Goal: Information Seeking & Learning: Understand process/instructions

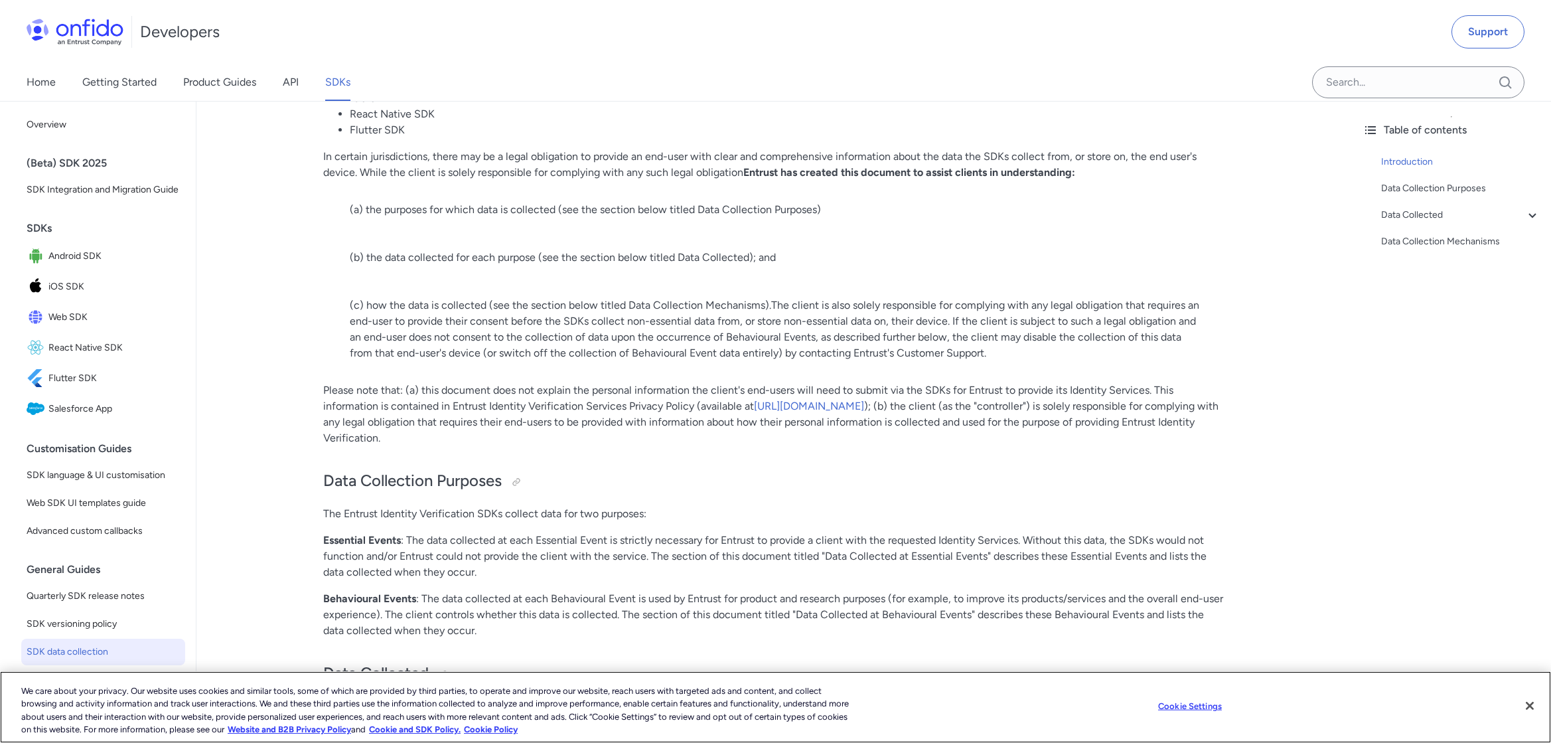
scroll to position [265, 0]
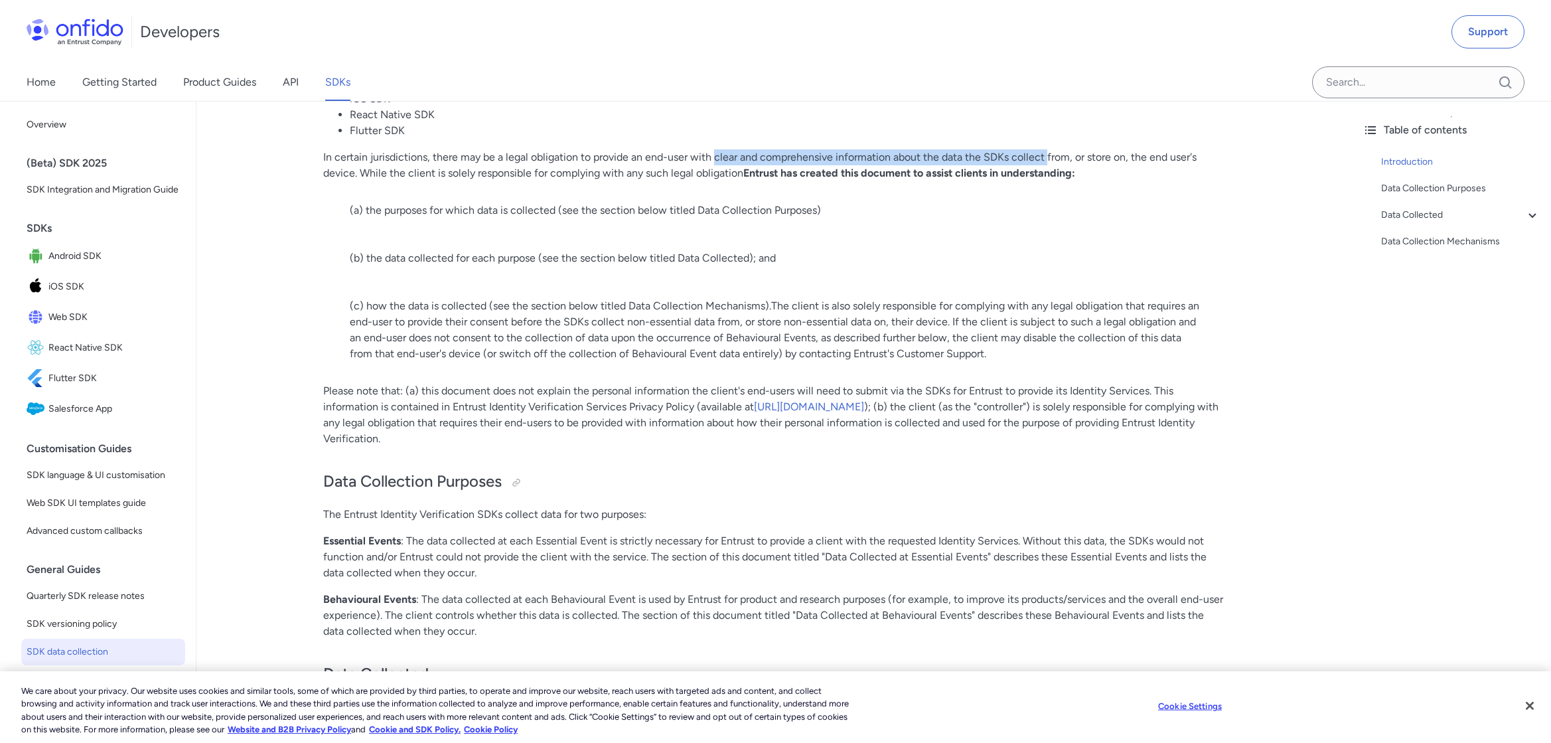
drag, startPoint x: 714, startPoint y: 155, endPoint x: 1048, endPoint y: 148, distance: 333.9
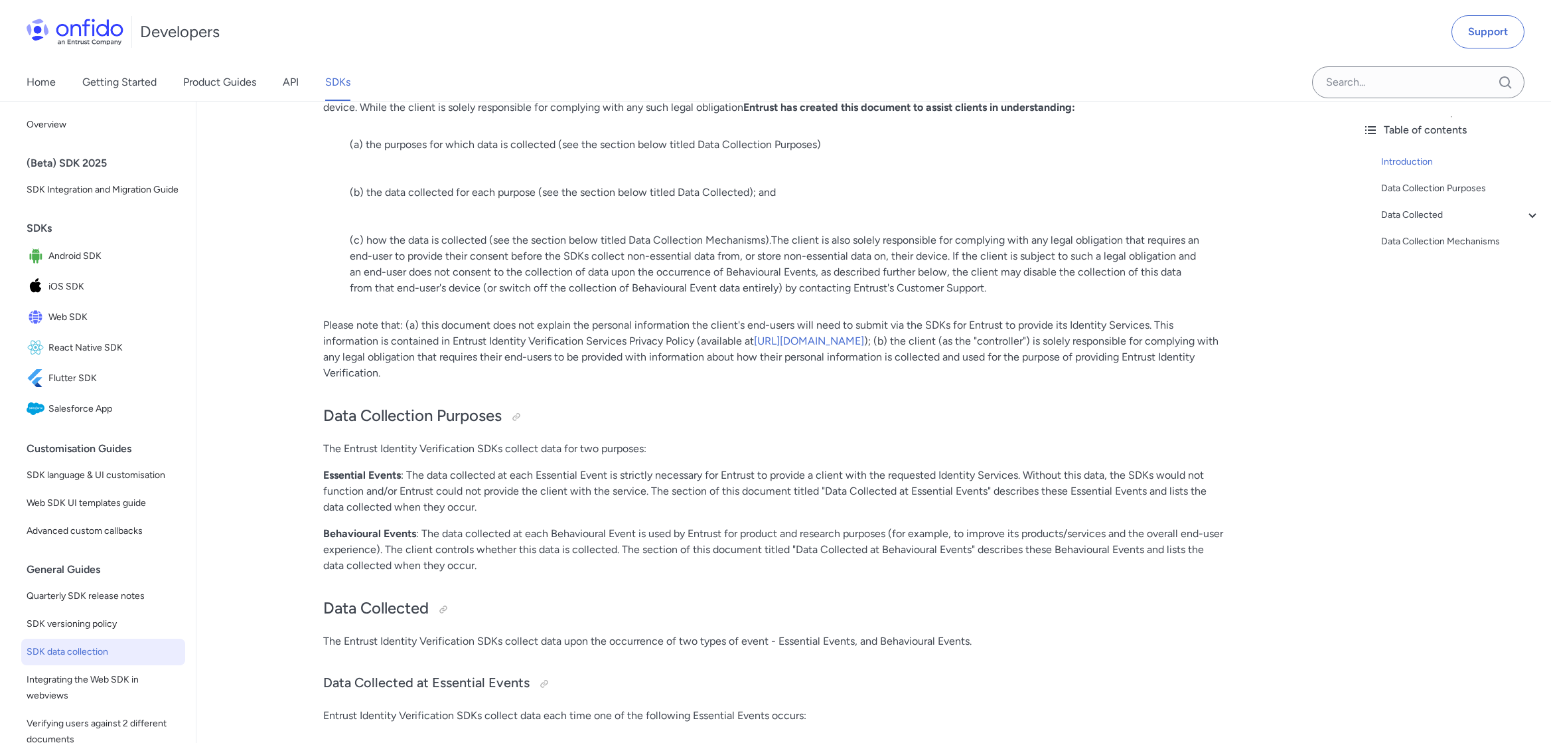
scroll to position [332, 0]
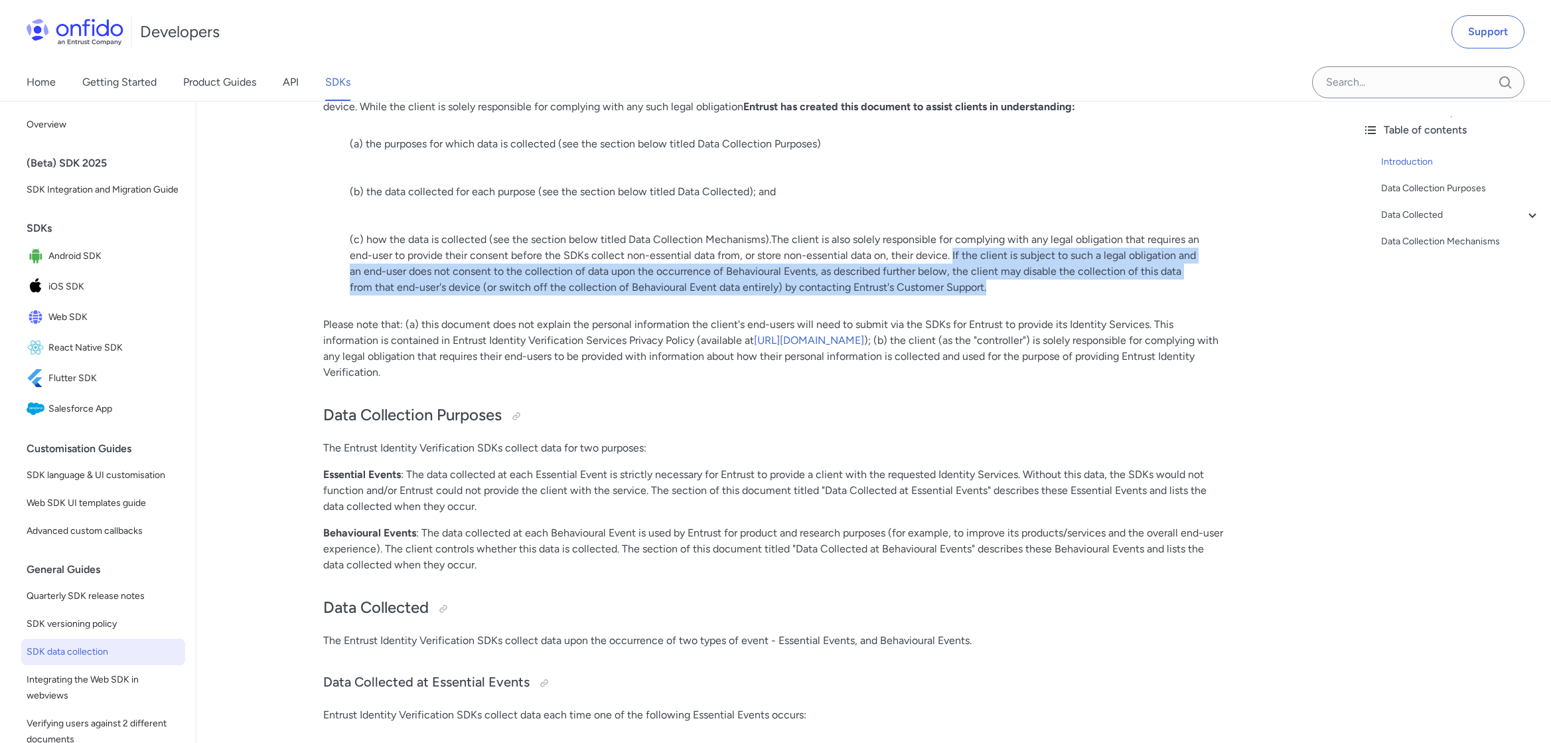
drag, startPoint x: 953, startPoint y: 252, endPoint x: 995, endPoint y: 289, distance: 56.0
click at [995, 289] on p "(c) how the data is collected (see the section below titled Data Collection Mec…" at bounding box center [774, 264] width 849 height 64
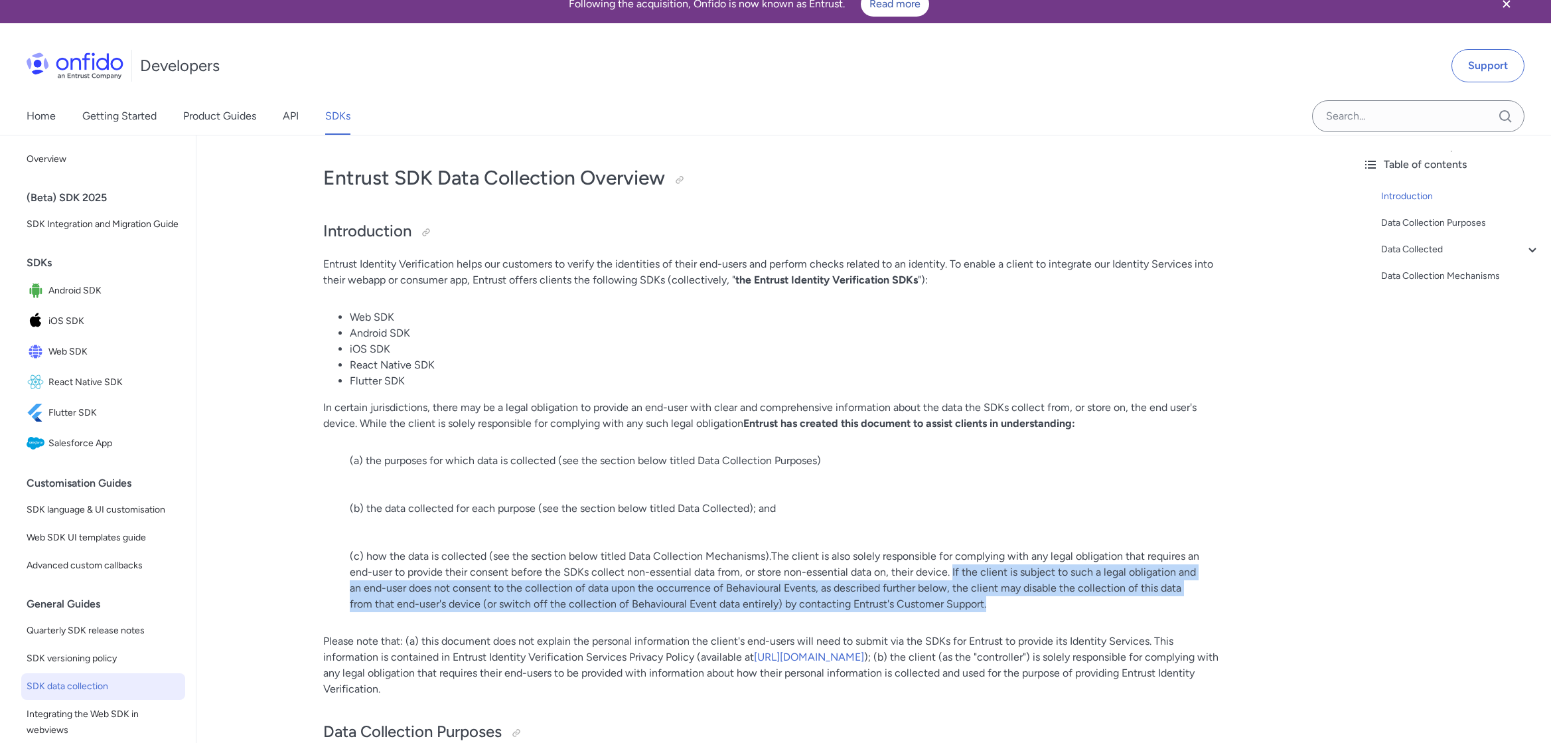
scroll to position [0, 0]
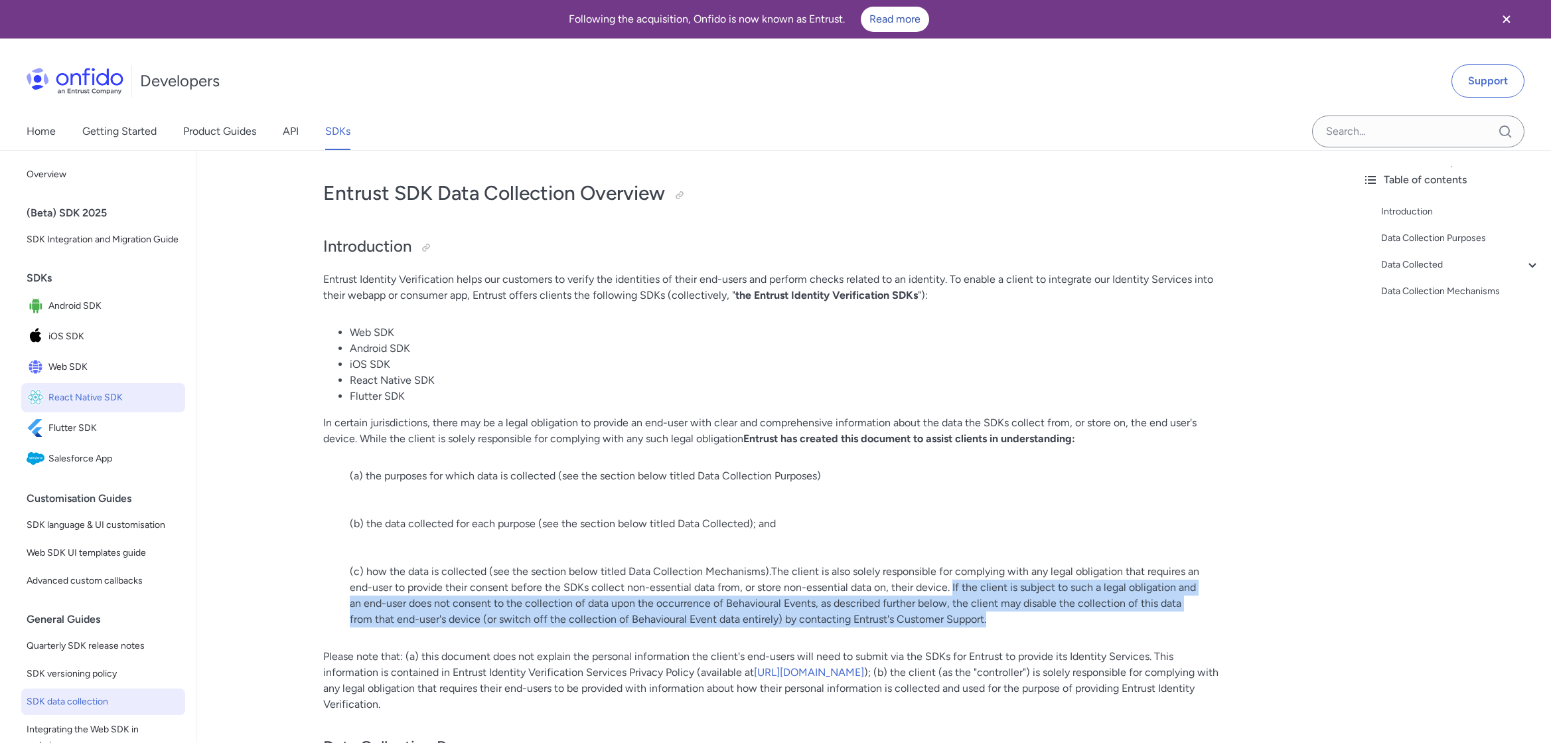
click at [69, 407] on span "React Native SDK" at bounding box center [113, 397] width 131 height 19
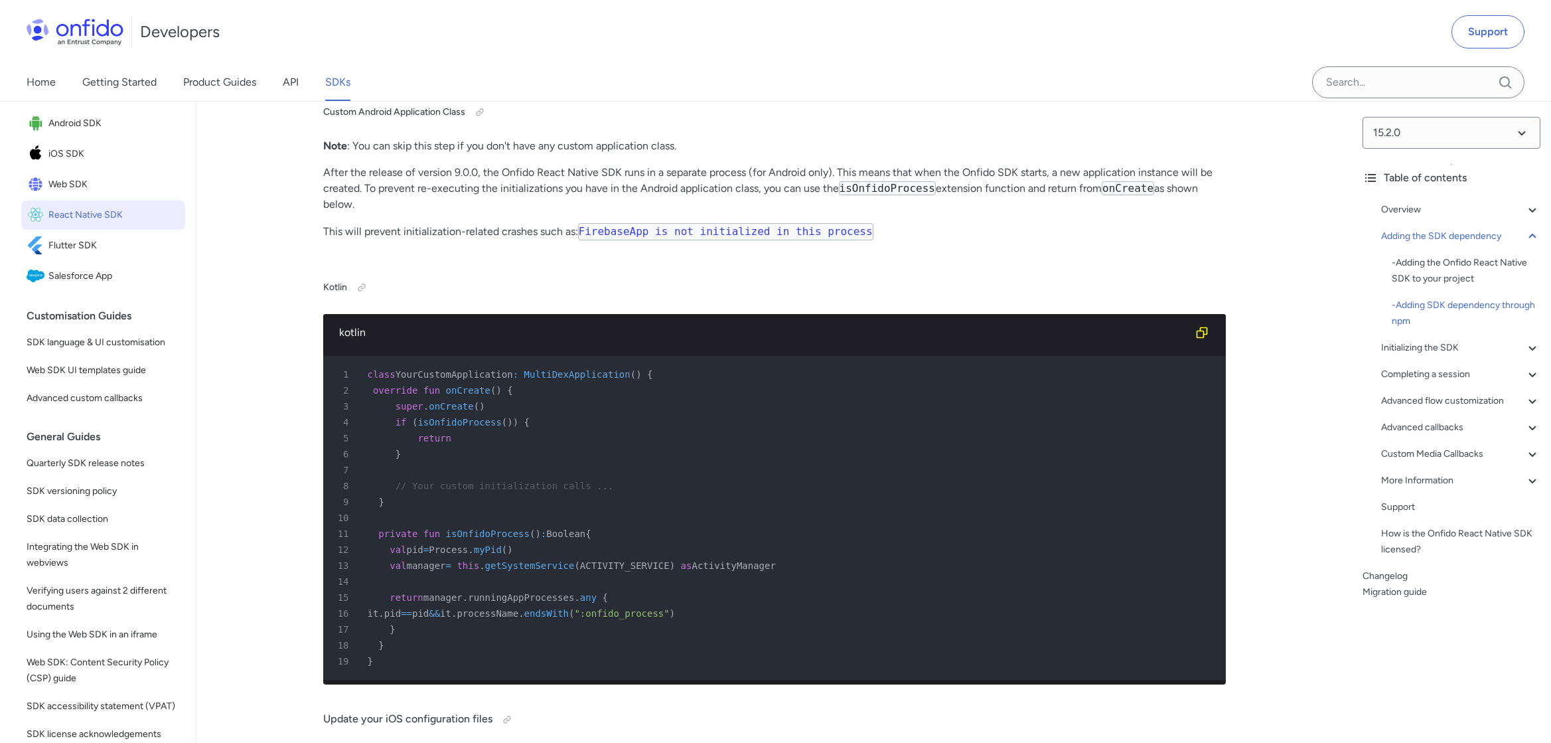
scroll to position [1792, 0]
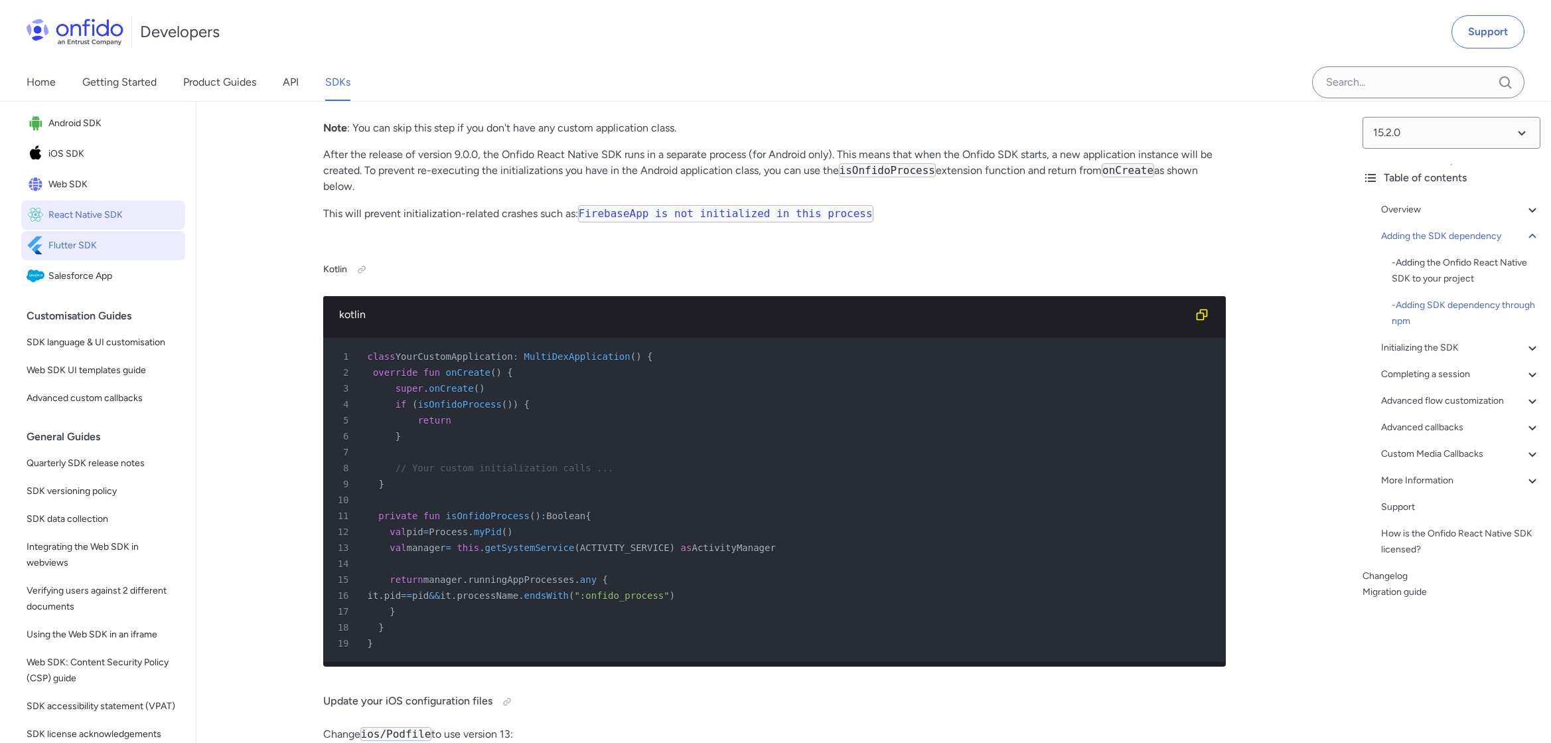
click at [82, 255] on span "Flutter SDK" at bounding box center [113, 245] width 131 height 19
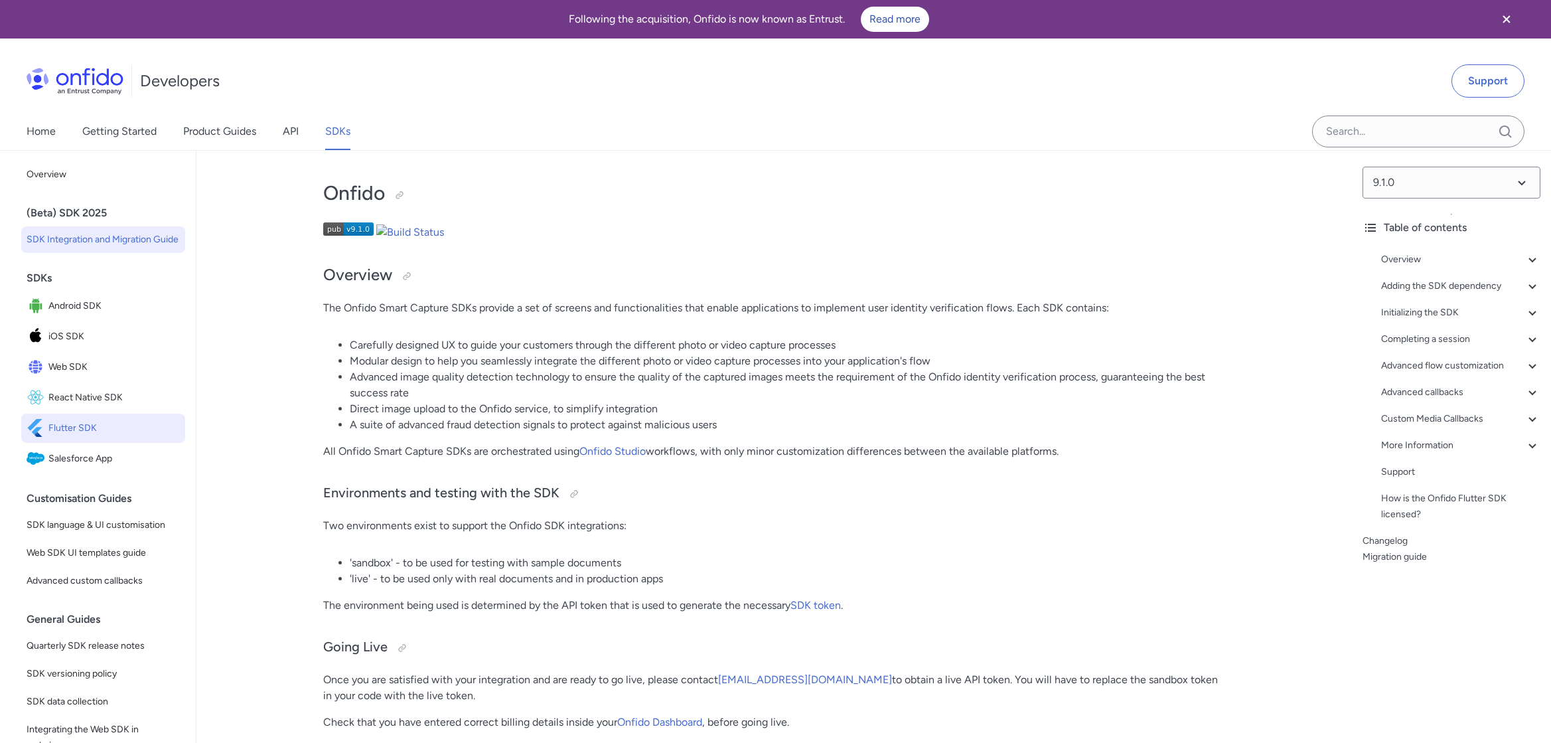
click at [78, 248] on span "SDK Integration and Migration Guide" at bounding box center [103, 240] width 153 height 16
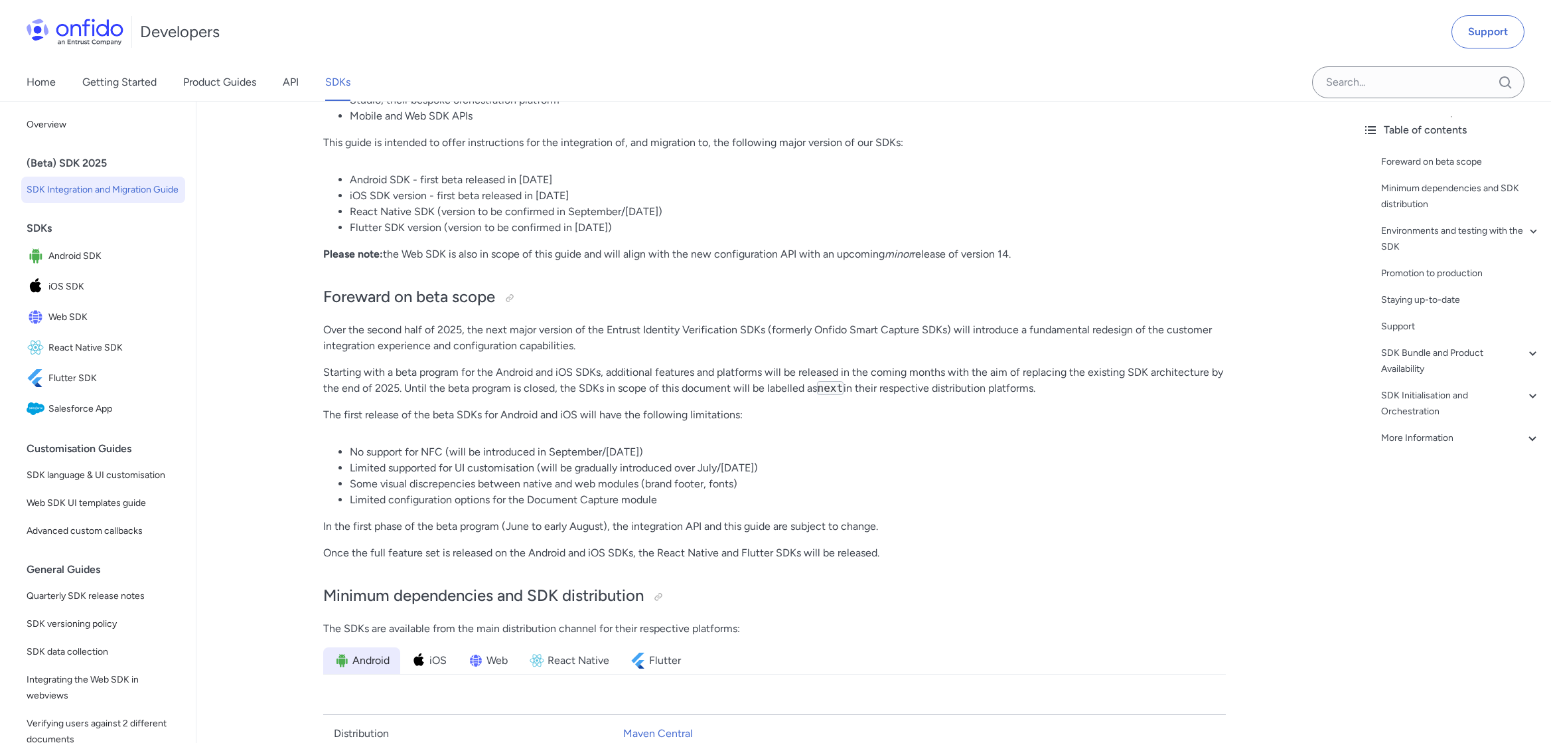
scroll to position [265, 0]
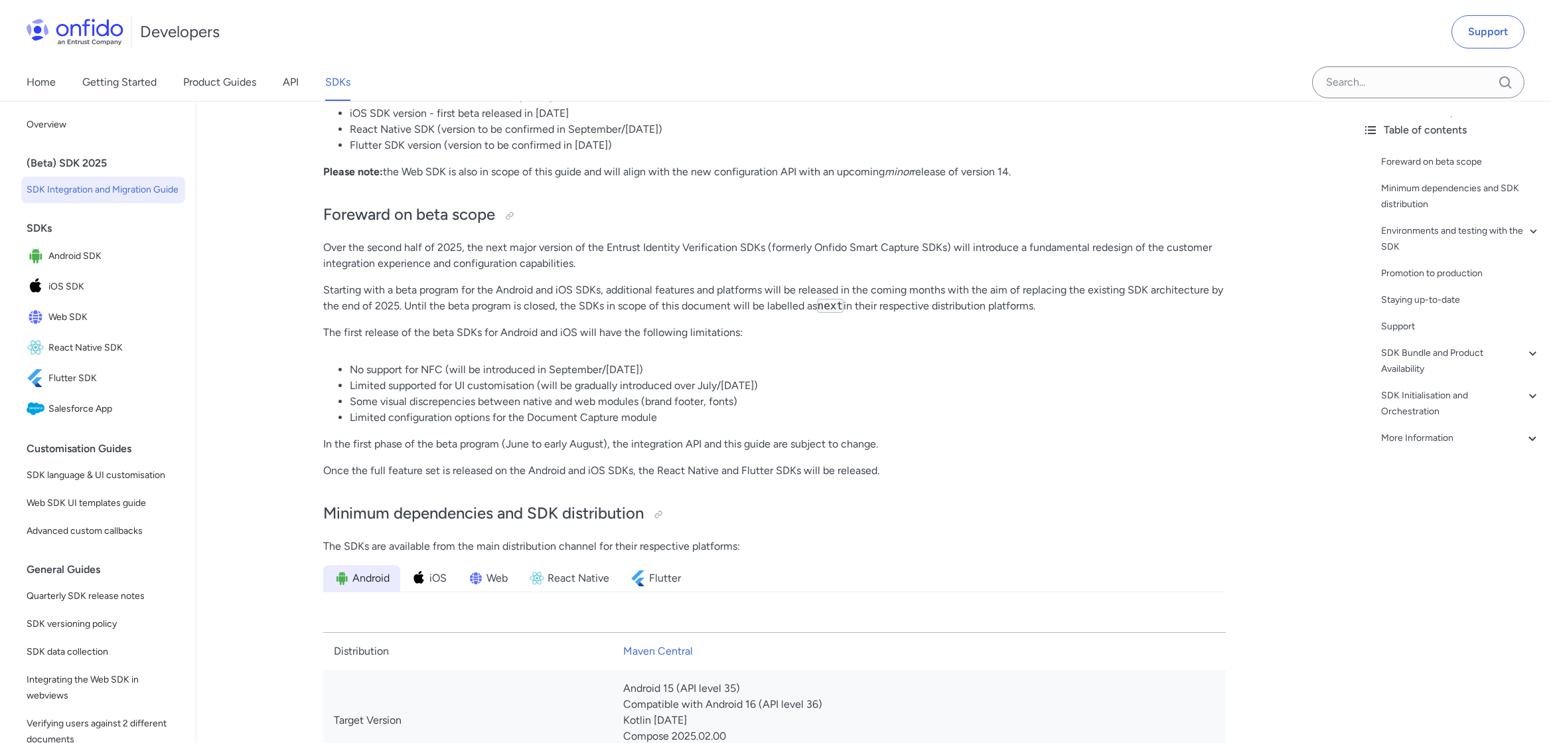
drag, startPoint x: 403, startPoint y: 309, endPoint x: 1059, endPoint y: 305, distance: 656.3
click at [1059, 305] on p "Starting with a beta program for the Android and iOS SDKs, additional features …" at bounding box center [774, 298] width 902 height 32
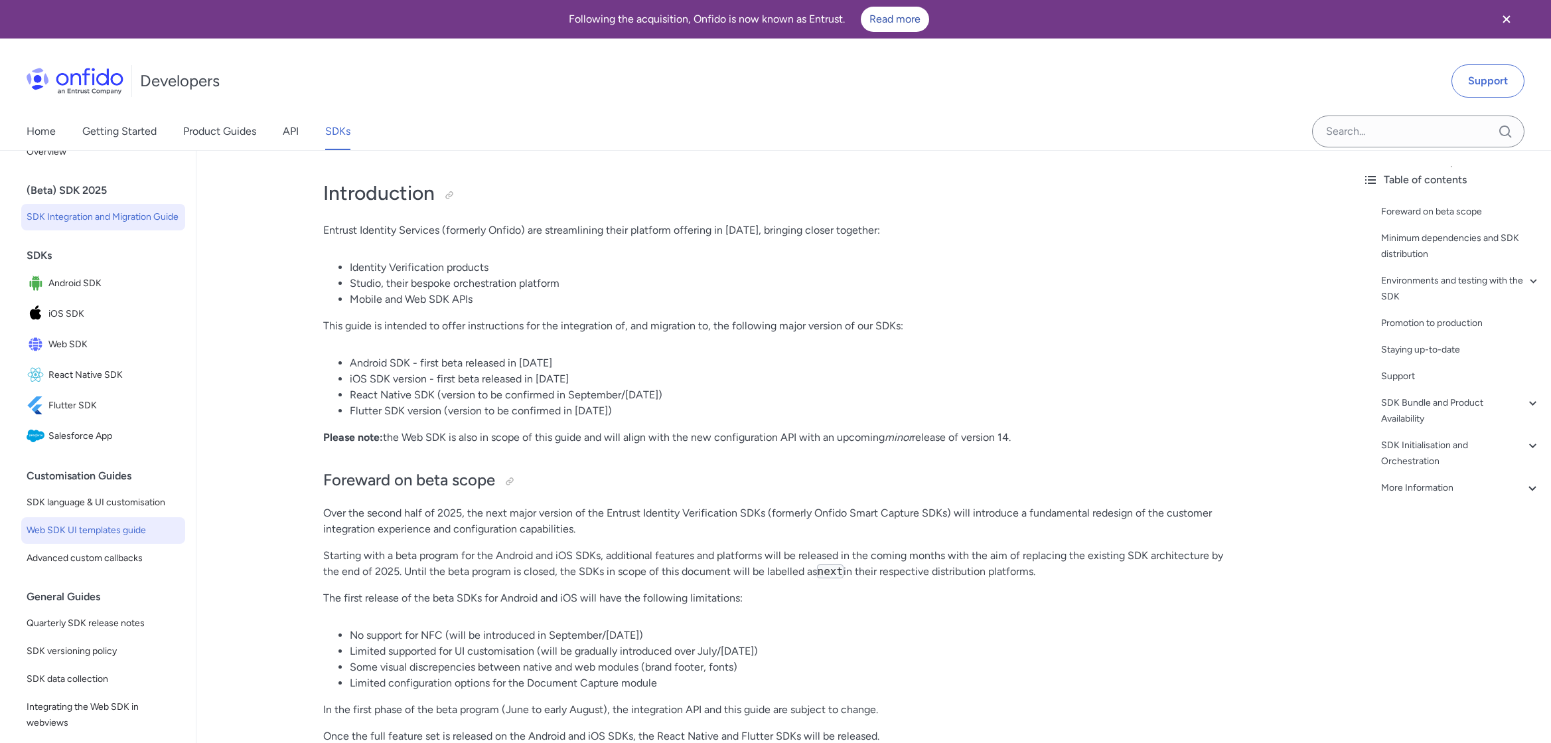
scroll to position [0, 0]
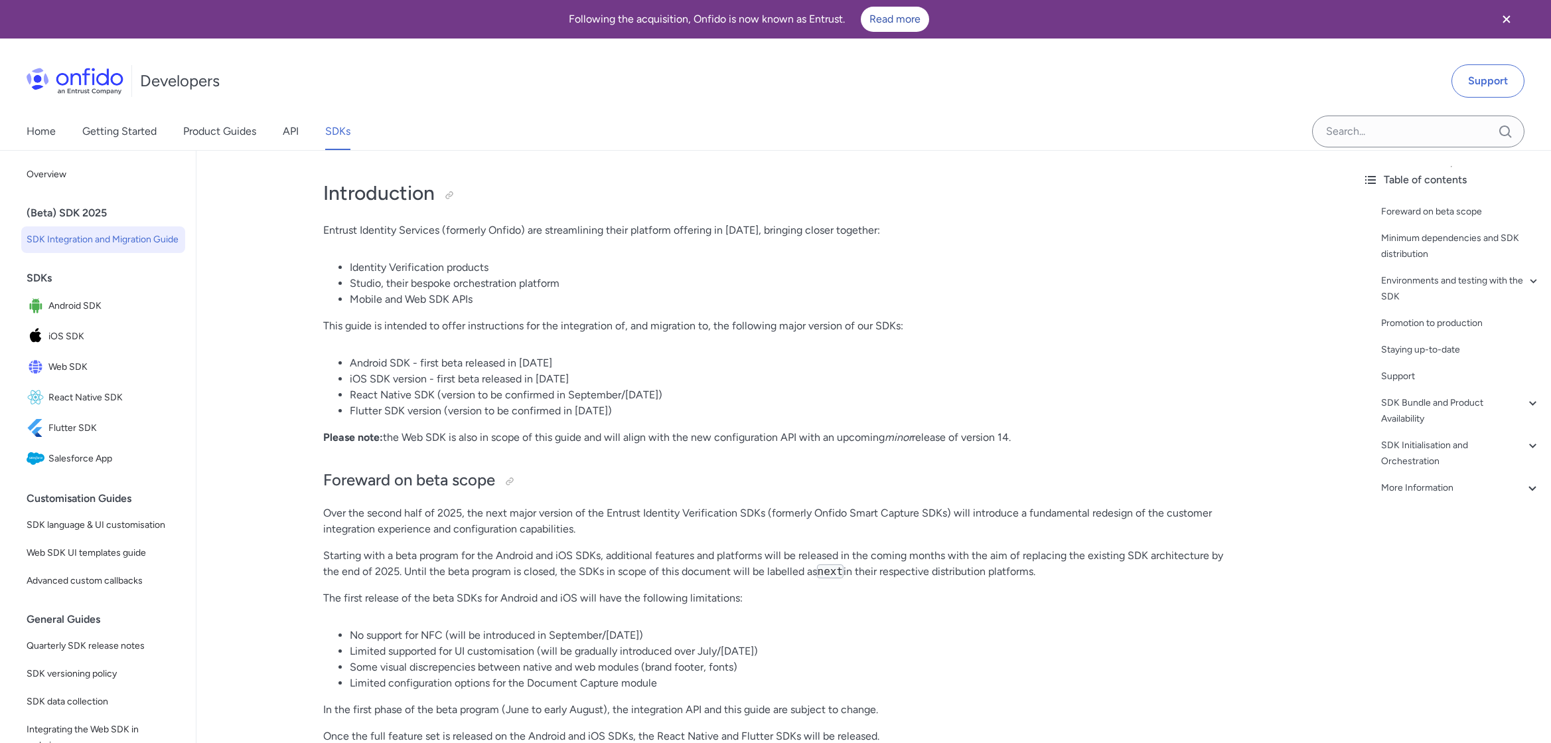
click at [794, 304] on li "Mobile and Web SDK APIs" at bounding box center [788, 299] width 876 height 16
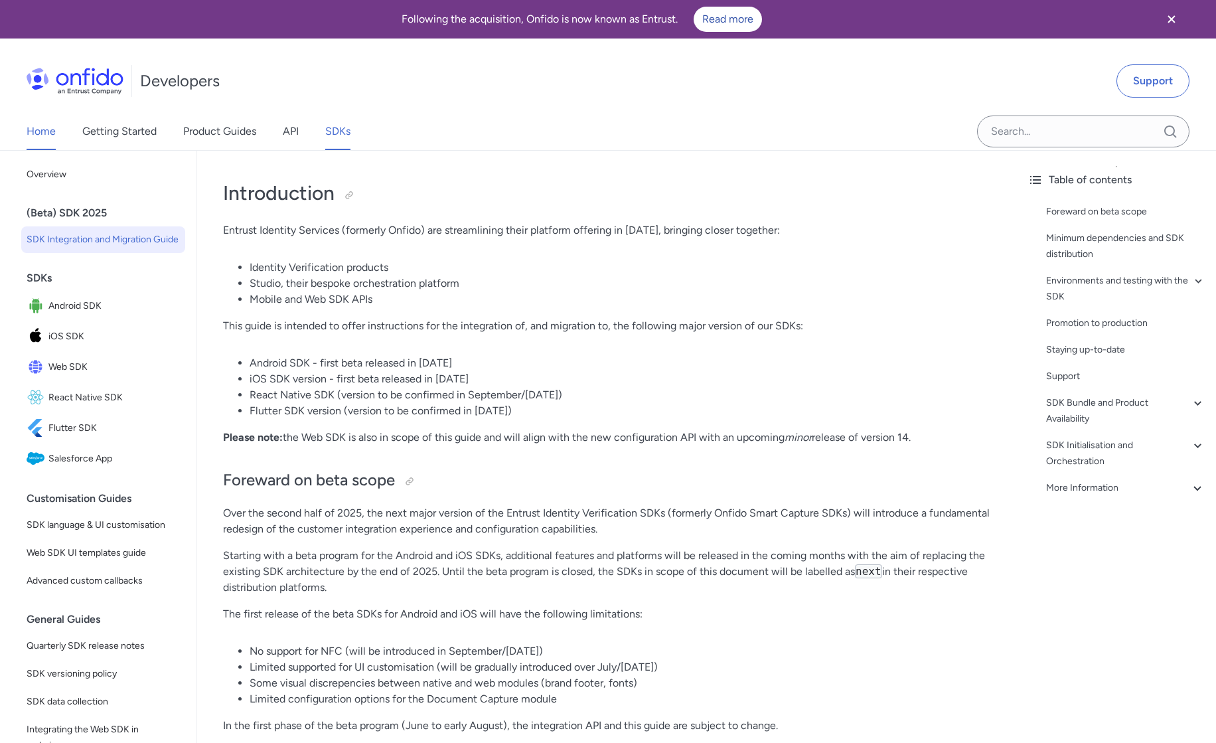
click at [44, 129] on link "Home" at bounding box center [41, 131] width 29 height 37
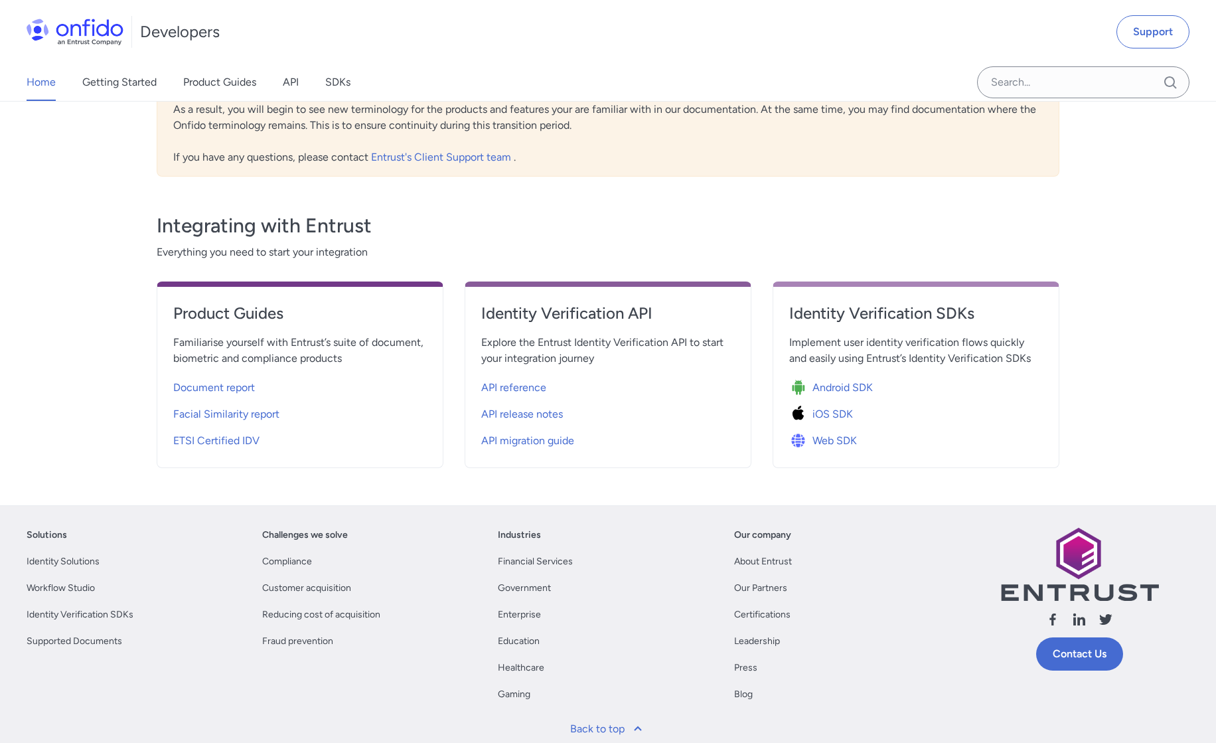
scroll to position [167, 0]
